Goal: Information Seeking & Learning: Learn about a topic

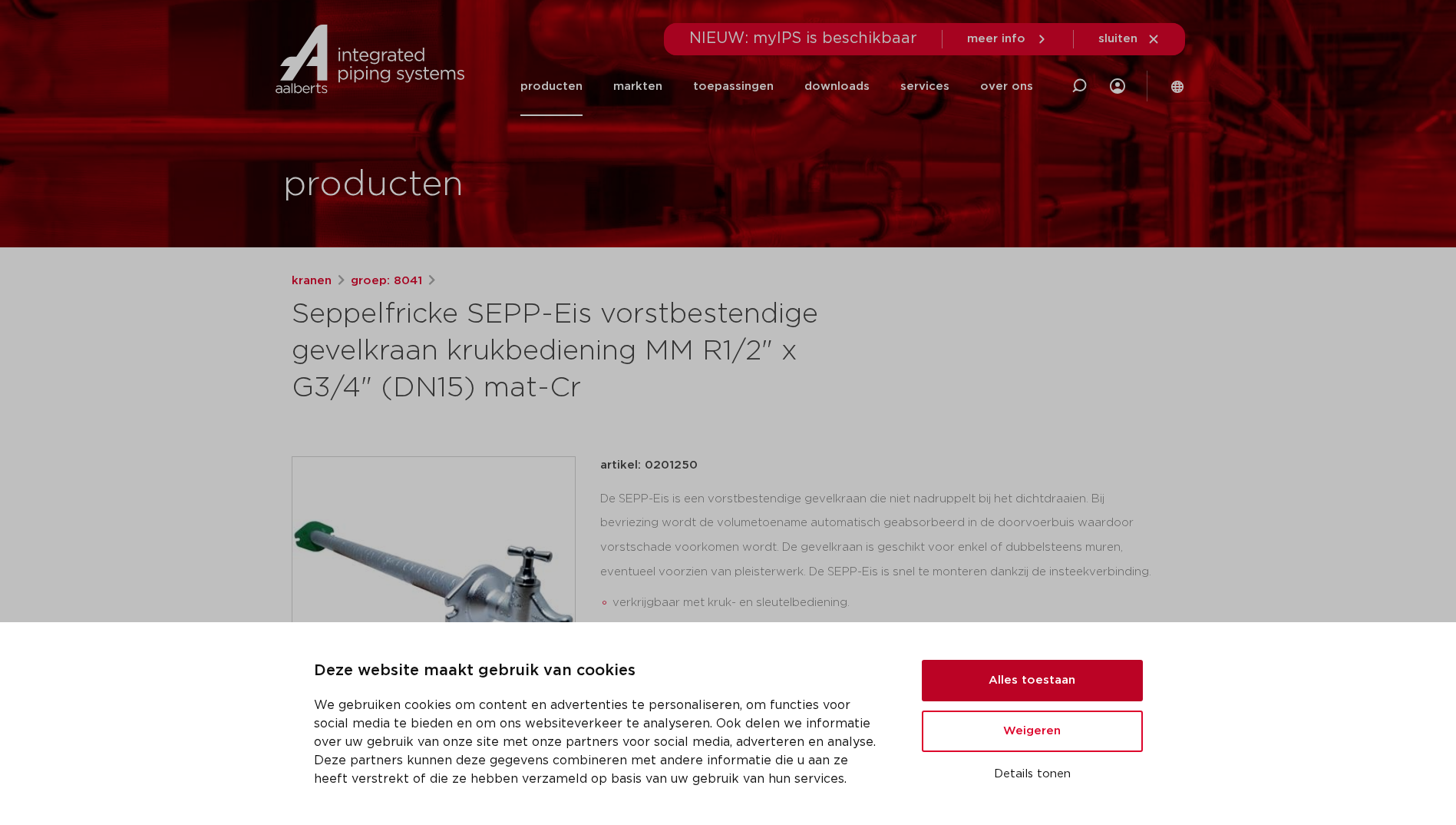
click at [1017, 668] on button "Alles toestaan" at bounding box center [1032, 680] width 221 height 41
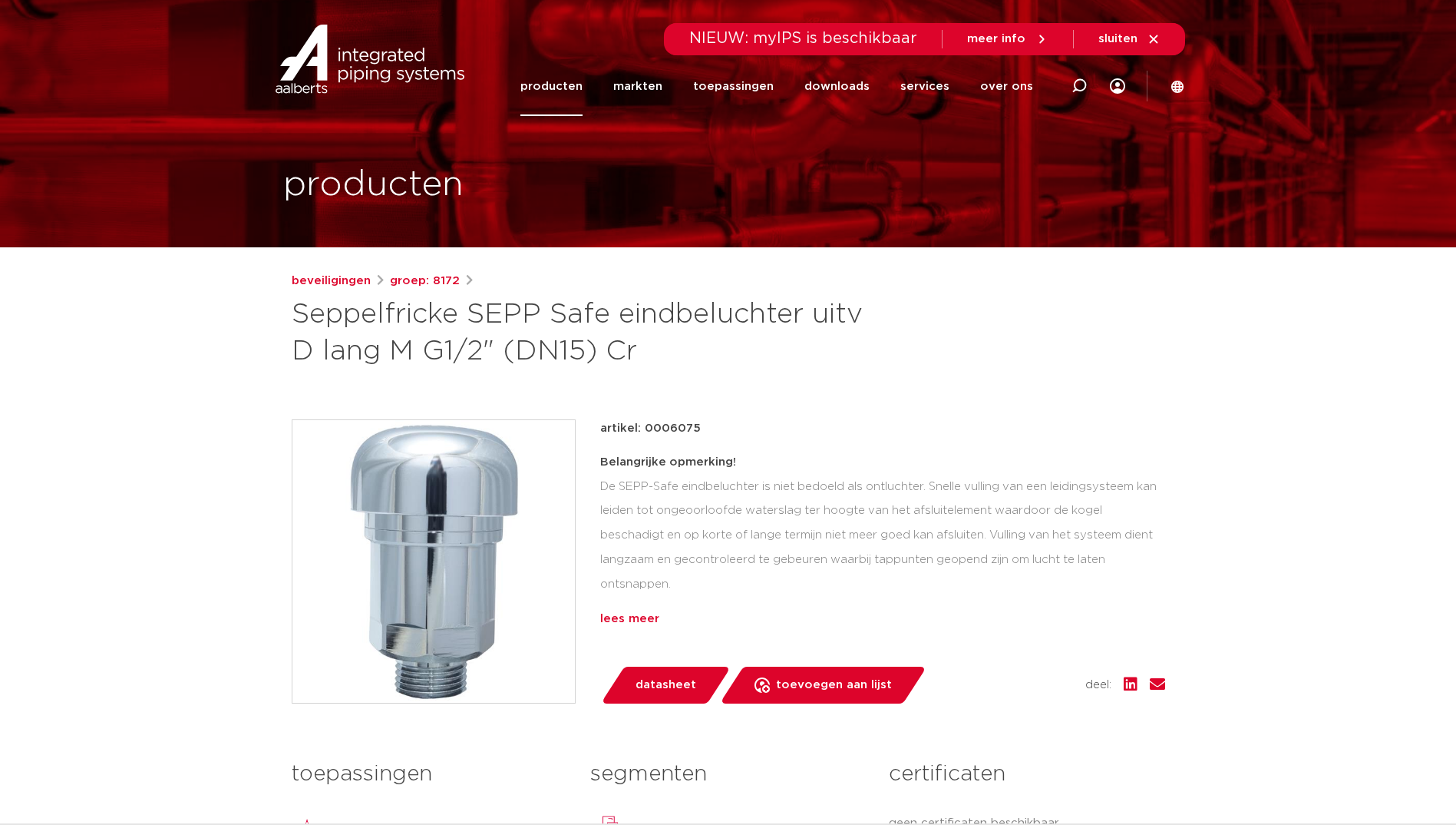
click at [637, 617] on div "lees meer" at bounding box center [882, 619] width 564 height 19
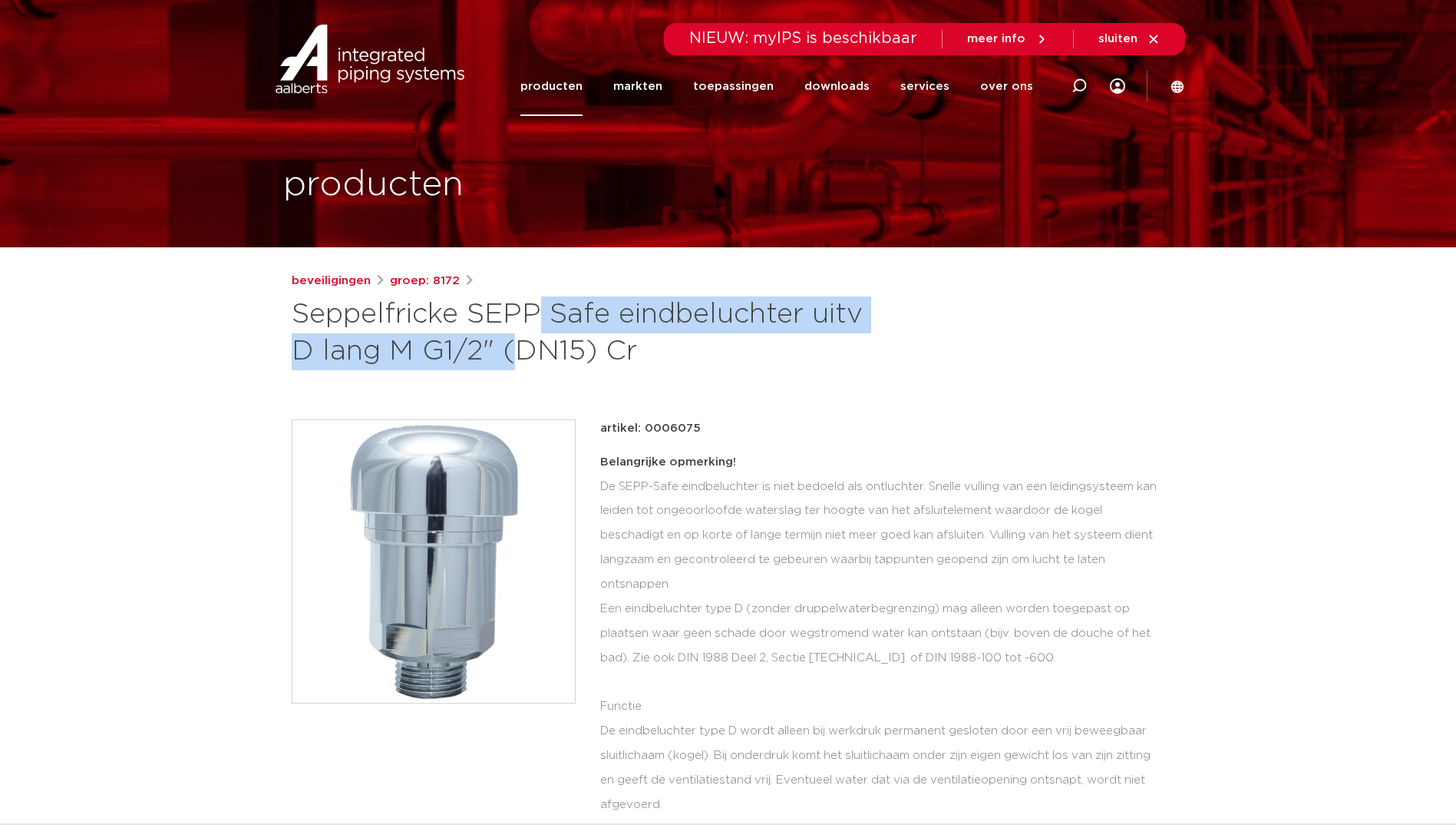
drag, startPoint x: 884, startPoint y: 313, endPoint x: 294, endPoint y: 308, distance: 590.0
click at [294, 308] on div "beveiligingen groep: 8172 Seppelfricke SEPP Safe eindbeluchter uitv D lang M G1…" at bounding box center [728, 321] width 874 height 99
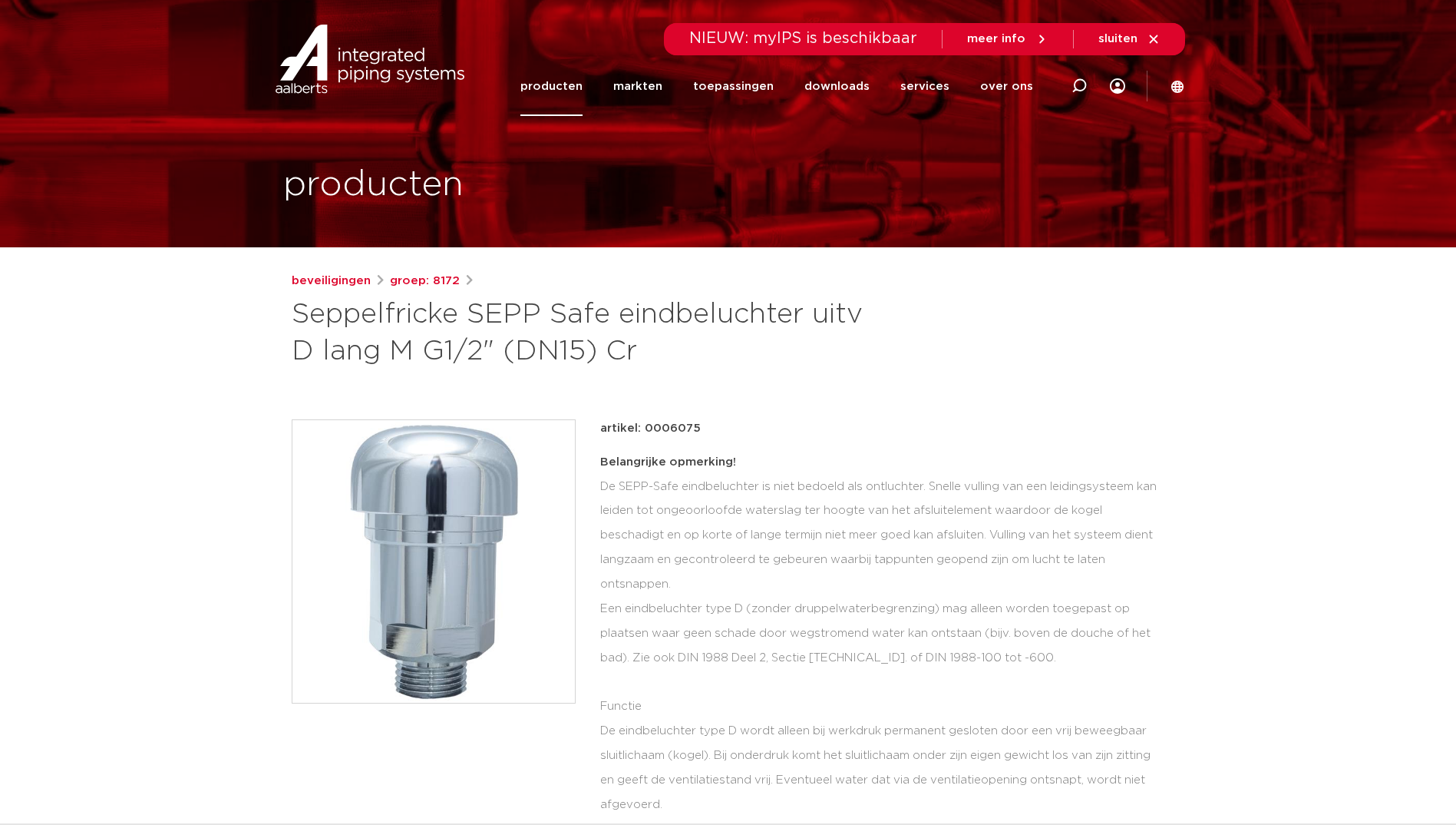
click at [691, 360] on h1 "Seppelfricke SEPP Safe eindbeluchter uitv D lang M G1/2" (DN15) Cr" at bounding box center [579, 333] width 576 height 74
drag, startPoint x: 647, startPoint y: 356, endPoint x: 269, endPoint y: 309, distance: 380.9
copy h1 "Seppelfricke SEPP Safe eindbeluchter uitv D lang M G1/2" (DN15) Cr"
click at [897, 629] on div "Belangrijke opmerking! De SEPP-Safe eindbeluchter is niet bedoeld als ontluchte…" at bounding box center [882, 725] width 564 height 551
